Goal: Transaction & Acquisition: Purchase product/service

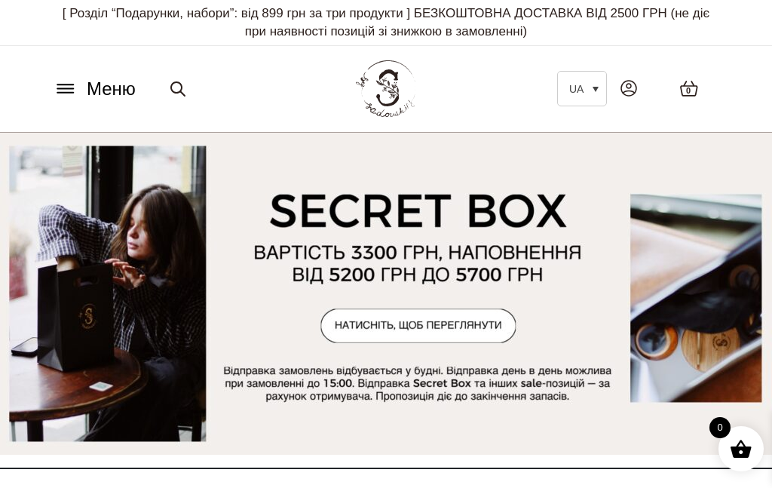
click at [107, 84] on span "Меню" at bounding box center [111, 88] width 49 height 27
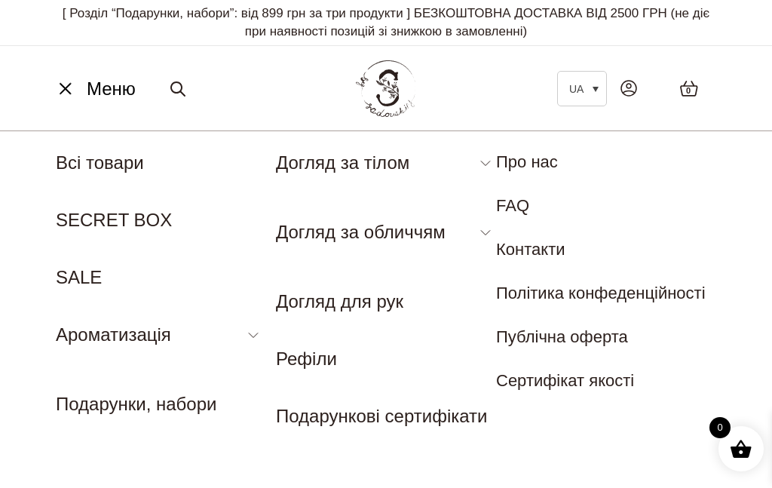
click at [103, 365] on link "Аромадифузор" at bounding box center [109, 369] width 106 height 17
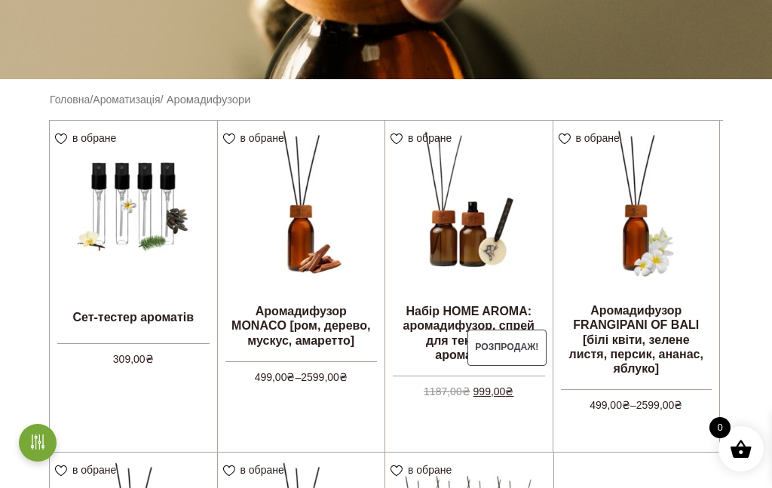
scroll to position [311, 0]
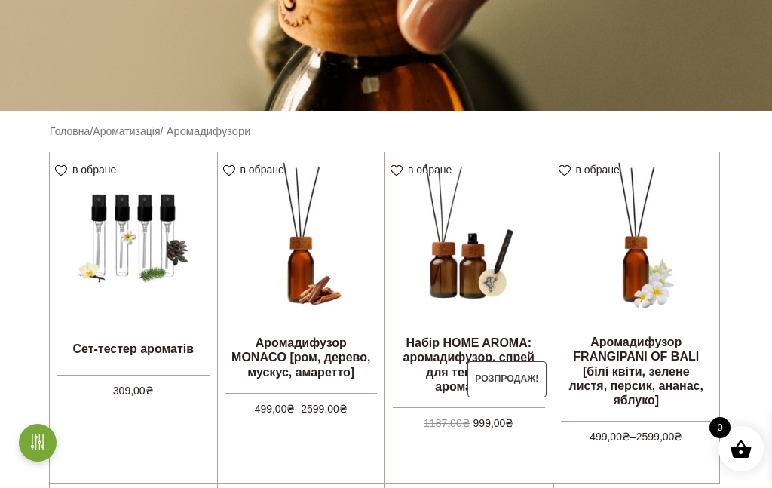
click at [0, 0] on link "Оберіть опції" at bounding box center [0, 0] width 0 height 0
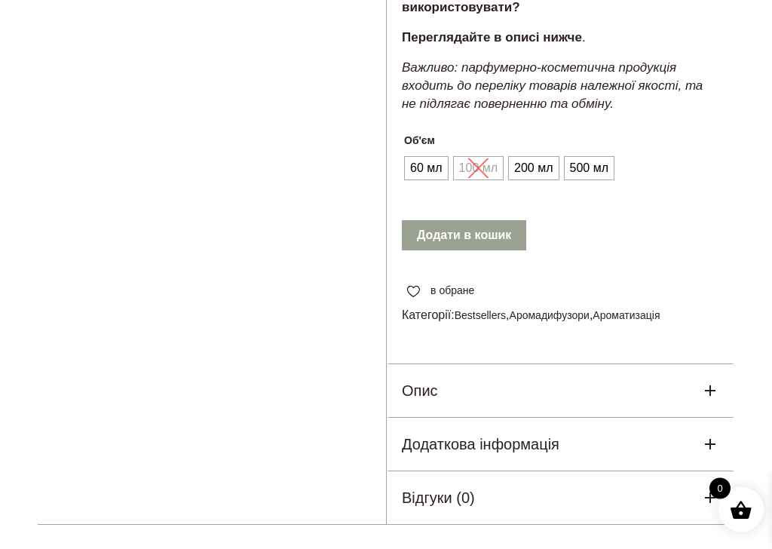
scroll to position [963, 0]
click at [532, 158] on span "200 мл" at bounding box center [534, 167] width 46 height 24
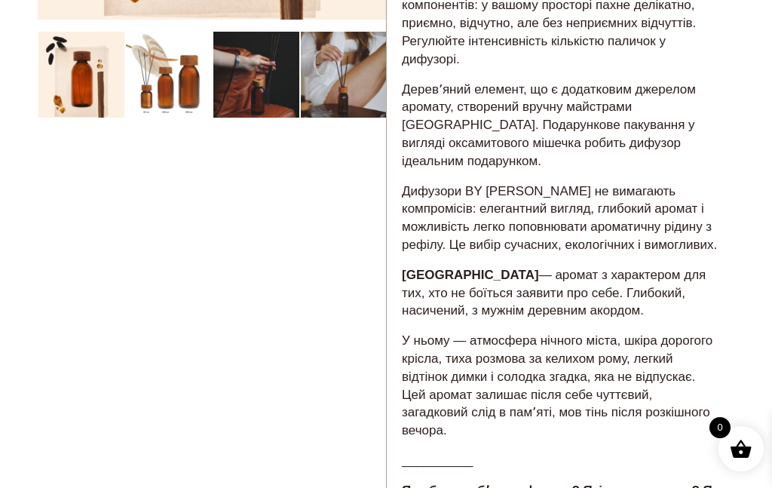
scroll to position [428, 0]
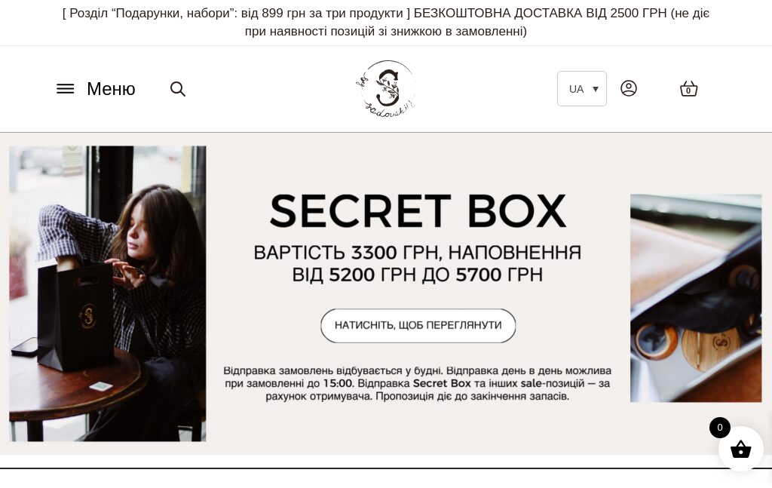
click at [103, 85] on span "Меню" at bounding box center [111, 88] width 49 height 27
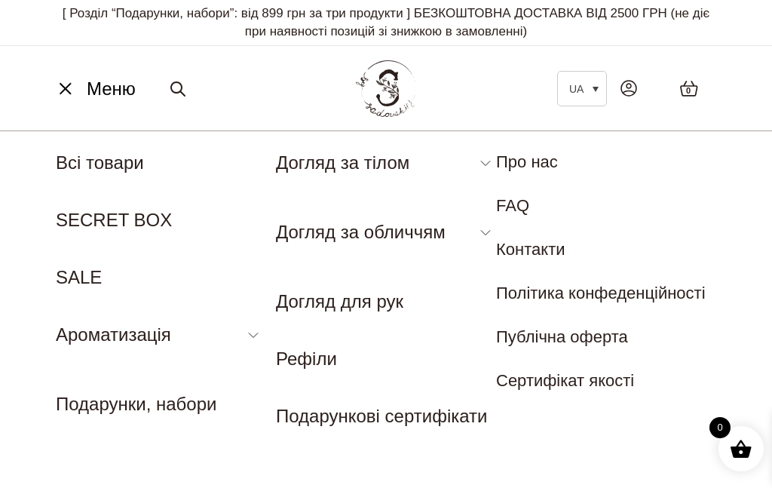
click at [113, 368] on link "Аромадифузор" at bounding box center [109, 369] width 106 height 17
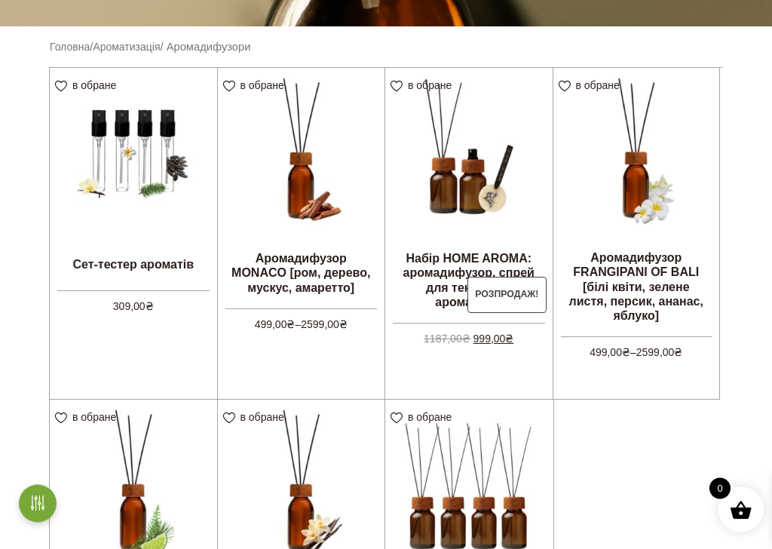
scroll to position [396, 0]
click at [0, 0] on link "Оберіть опції" at bounding box center [0, 0] width 0 height 0
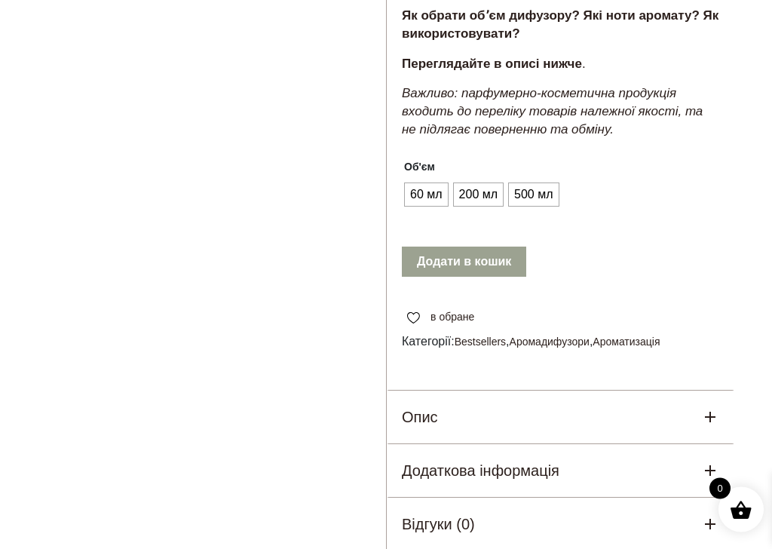
scroll to position [930, 0]
click at [430, 204] on span "60 мл" at bounding box center [427, 195] width 40 height 24
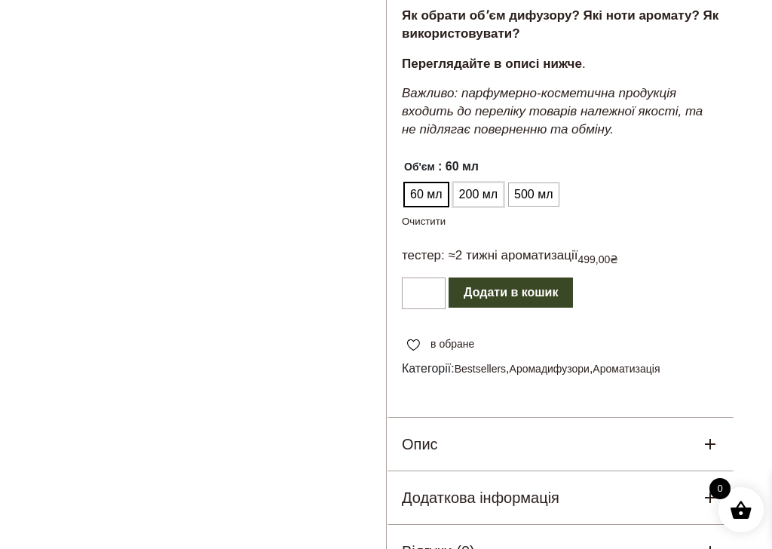
click at [485, 206] on span "200 мл" at bounding box center [479, 195] width 46 height 24
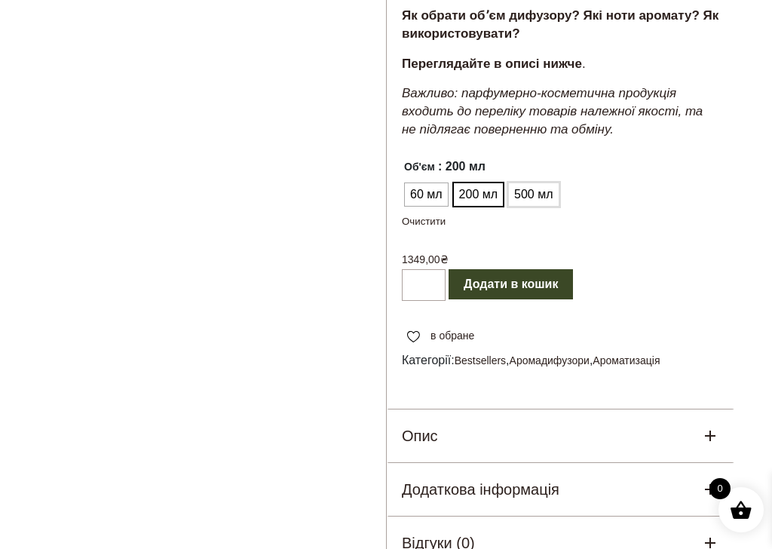
click at [543, 207] on span "500 мл" at bounding box center [534, 195] width 46 height 24
click at [487, 201] on span "200 мл" at bounding box center [479, 195] width 46 height 24
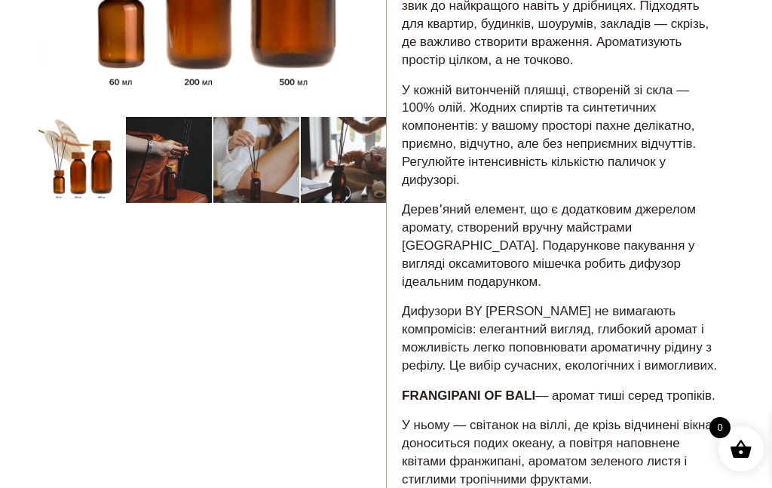
scroll to position [375, 0]
